Goal: Navigation & Orientation: Find specific page/section

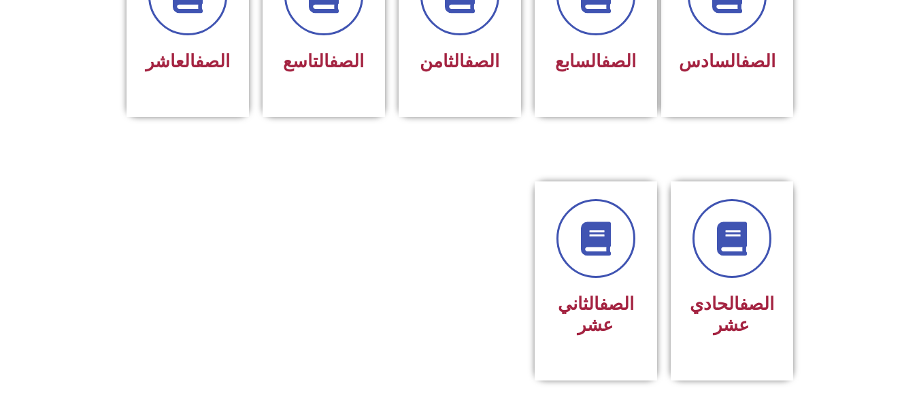
scroll to position [688, 0]
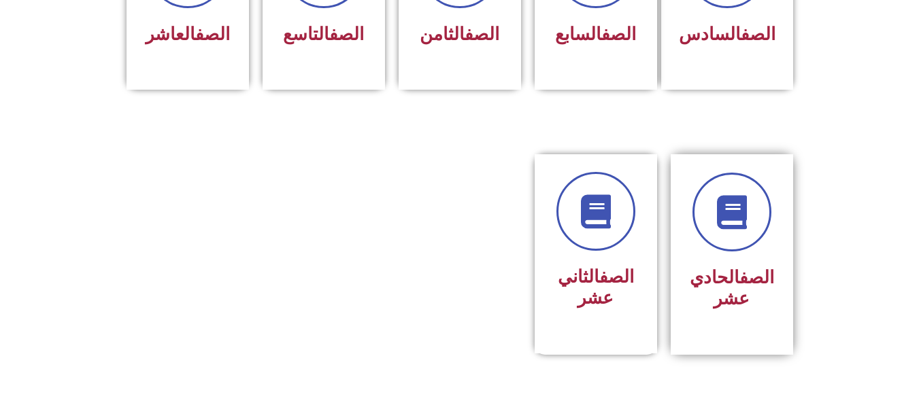
click at [721, 285] on h3 "الصف الحادي عشر" at bounding box center [732, 288] width 86 height 42
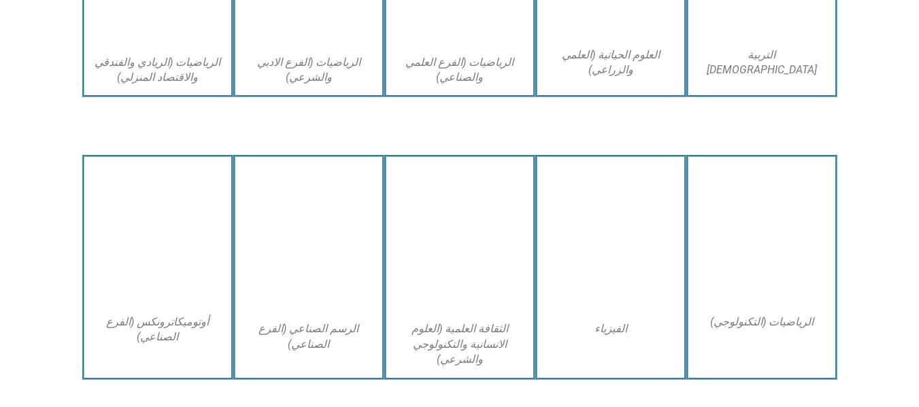
scroll to position [1047, 0]
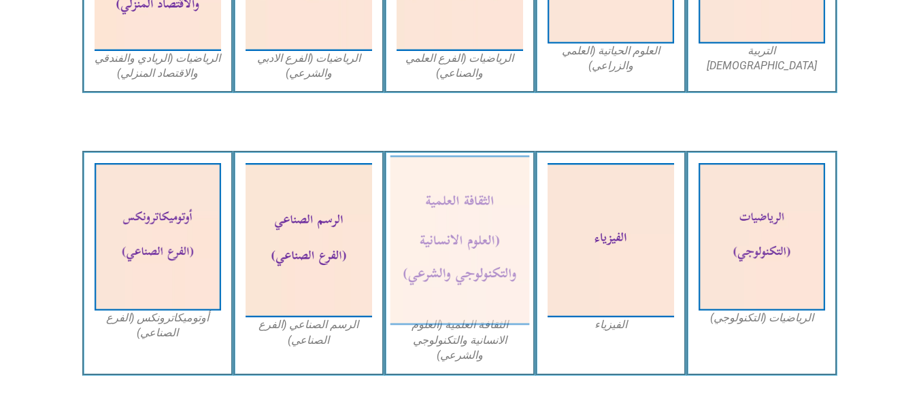
click at [473, 275] on img at bounding box center [459, 241] width 139 height 170
